Goal: Task Accomplishment & Management: Use online tool/utility

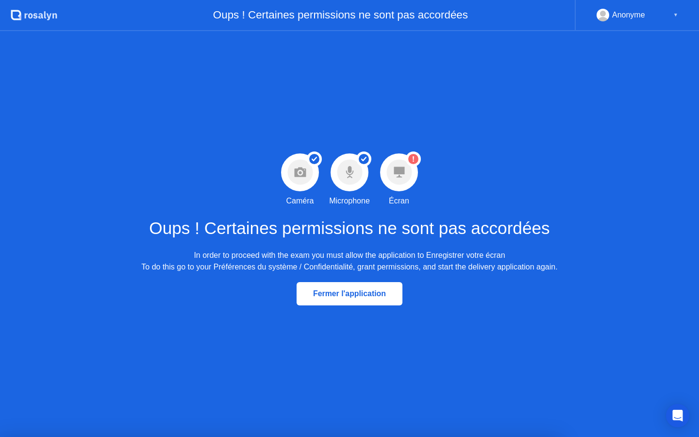
click at [400, 170] on icon at bounding box center [399, 172] width 11 height 11
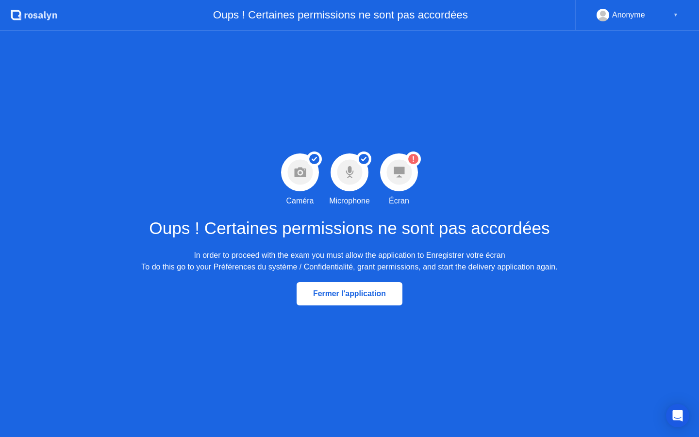
click at [400, 170] on icon at bounding box center [399, 172] width 11 height 11
click at [408, 168] on circle at bounding box center [398, 172] width 25 height 25
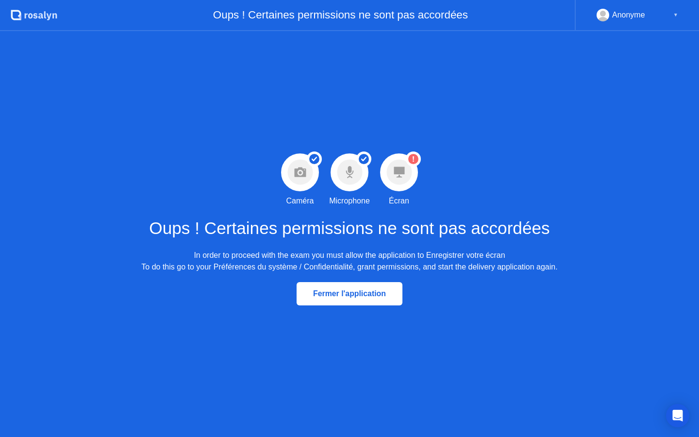
click at [408, 168] on circle at bounding box center [398, 172] width 25 height 25
